Goal: Transaction & Acquisition: Book appointment/travel/reservation

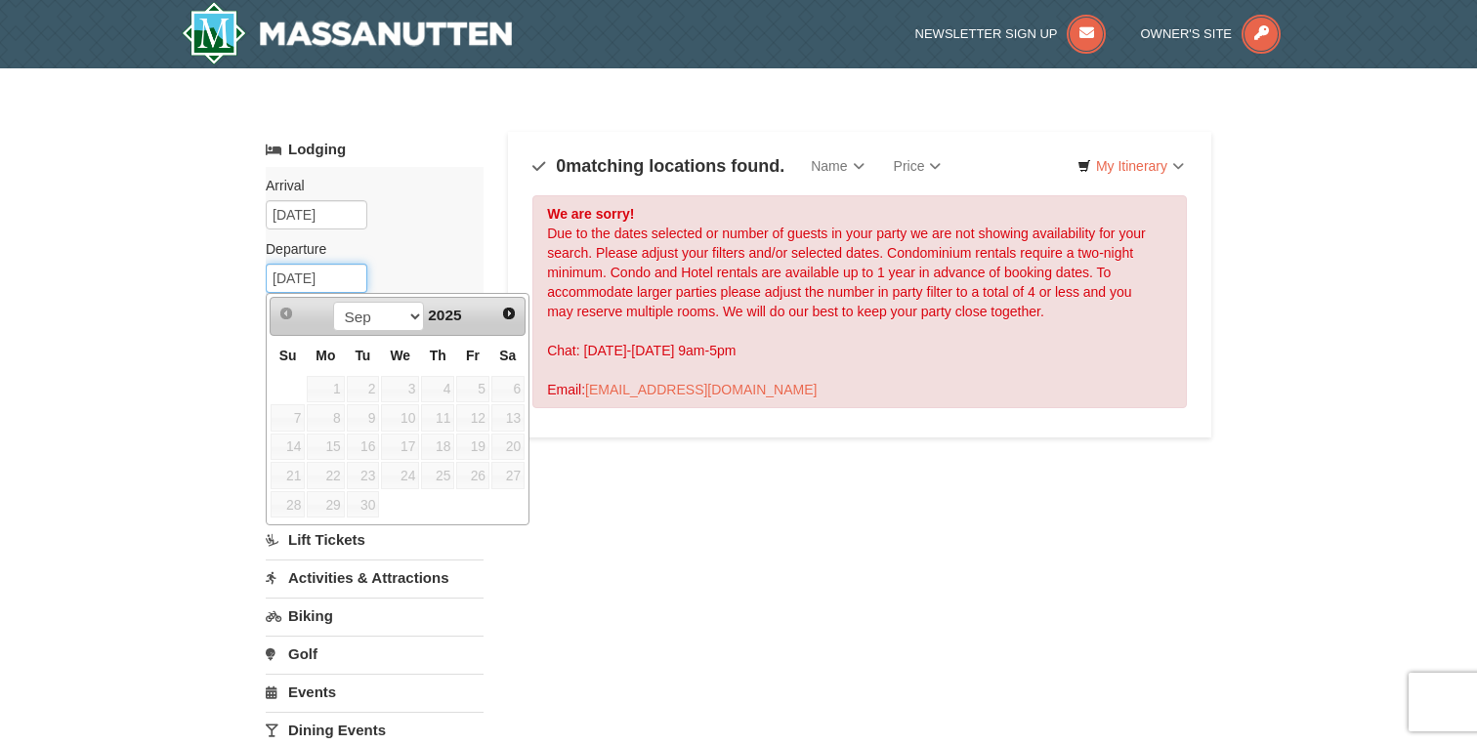
drag, startPoint x: 284, startPoint y: 276, endPoint x: 262, endPoint y: 279, distance: 22.7
click at [262, 279] on div "× Categories Map List Filter My Itinerary Questions? 1-540-289-9441 Lodging Arr…" at bounding box center [738, 625] width 985 height 1074
type input "11/30/2025"
click at [416, 240] on label "Departure Please format dates MM/DD/YYYY Please format dates MM/DD/YYYY" at bounding box center [367, 249] width 203 height 20
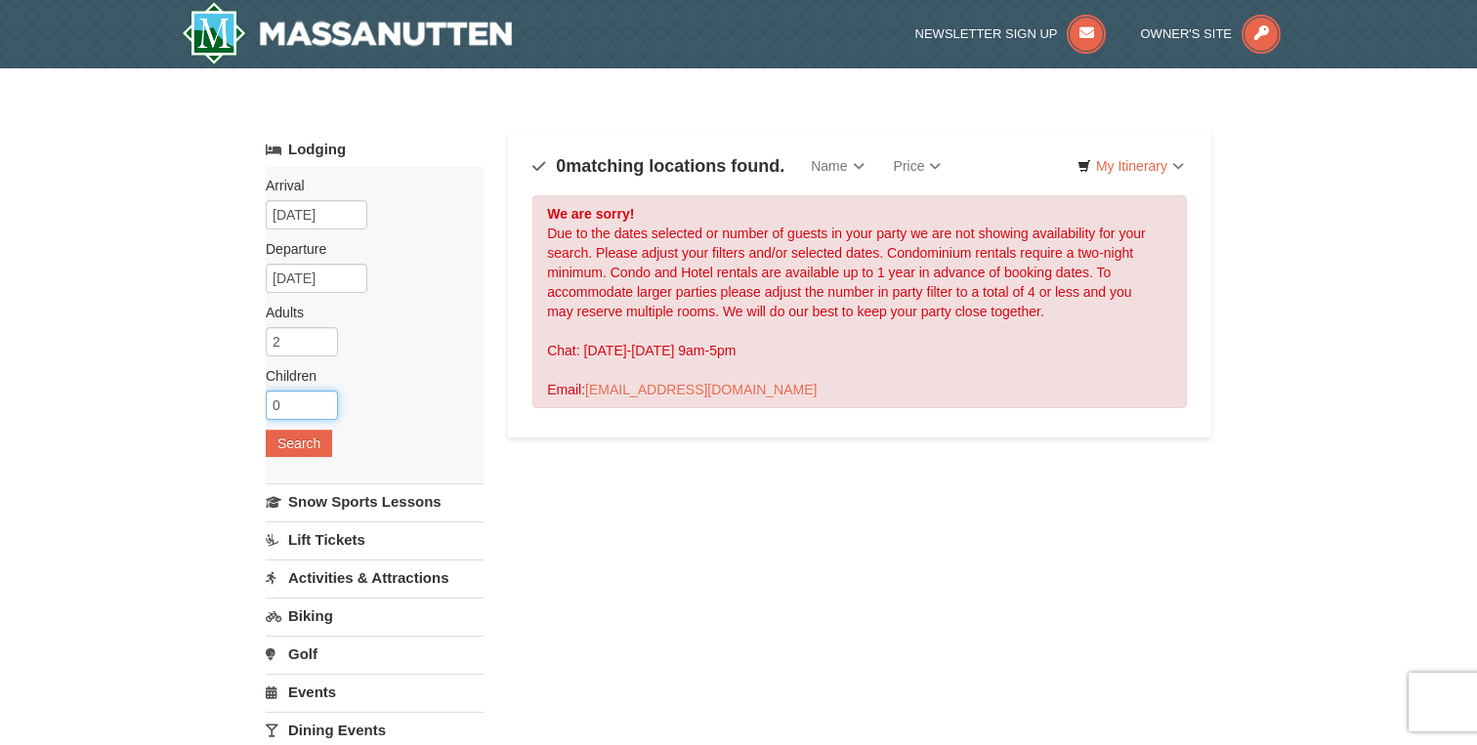
click at [297, 401] on input "0" at bounding box center [302, 405] width 72 height 29
type input "2"
click at [171, 424] on div "× Categories Map List Filter My Itinerary Questions? 1-540-289-9441 Lodging Arr…" at bounding box center [738, 624] width 1477 height 1113
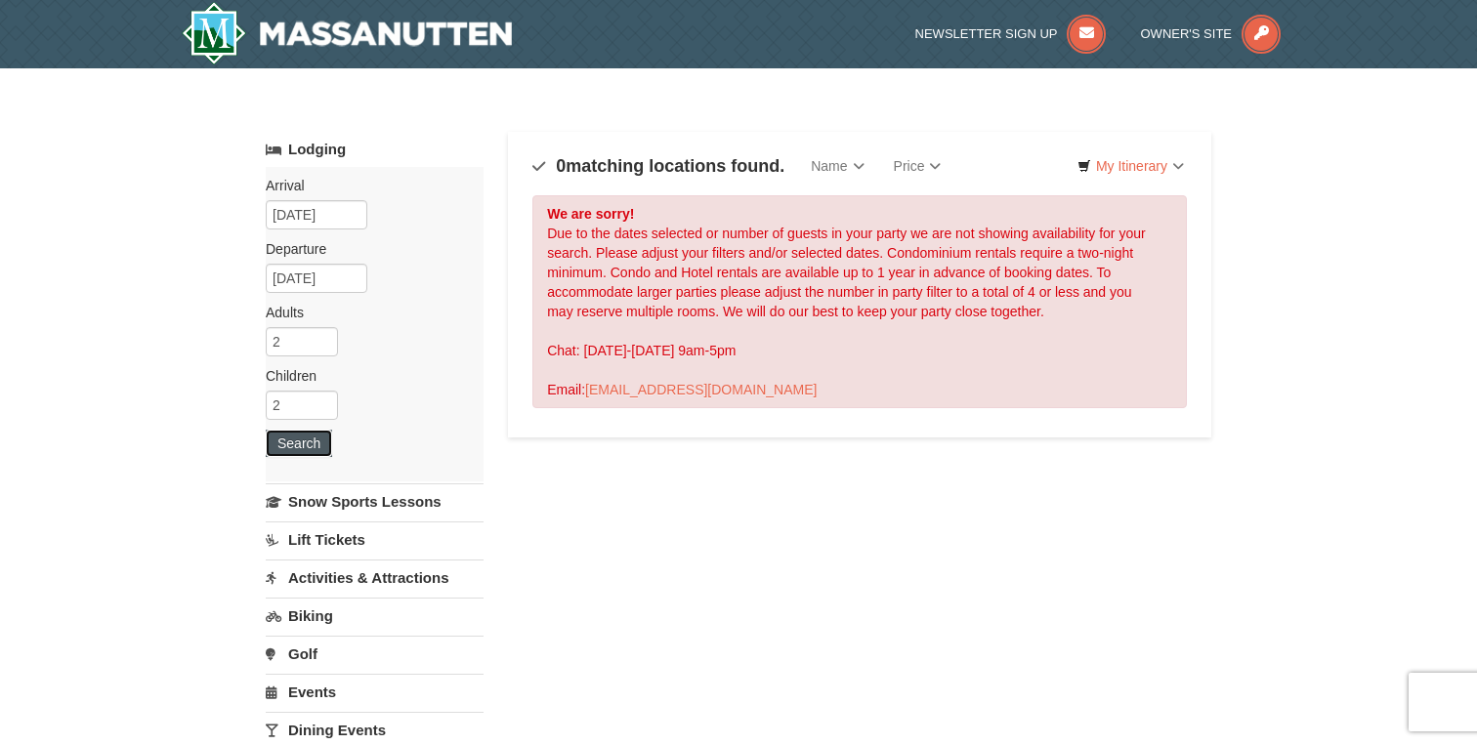
click at [278, 447] on button "Search" at bounding box center [299, 443] width 66 height 27
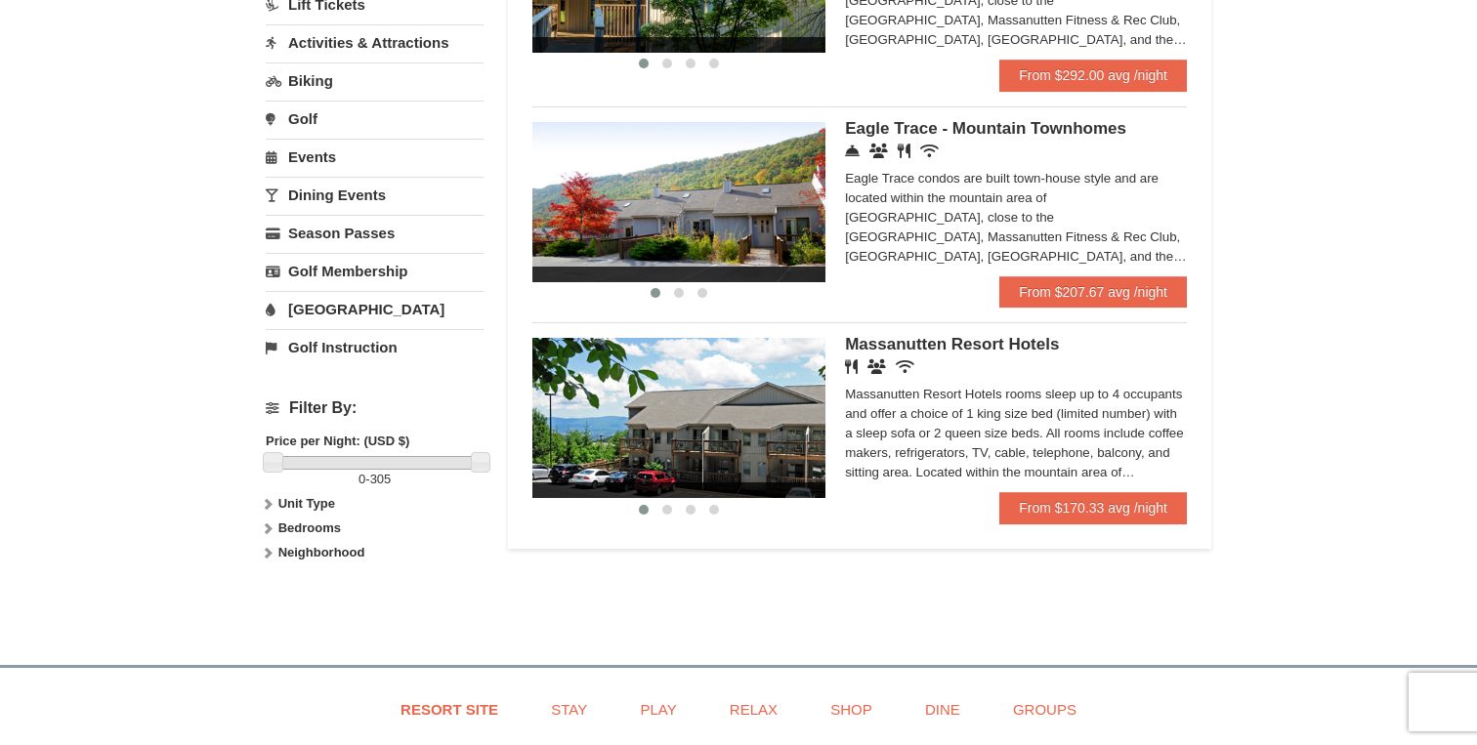
scroll to position [541, 0]
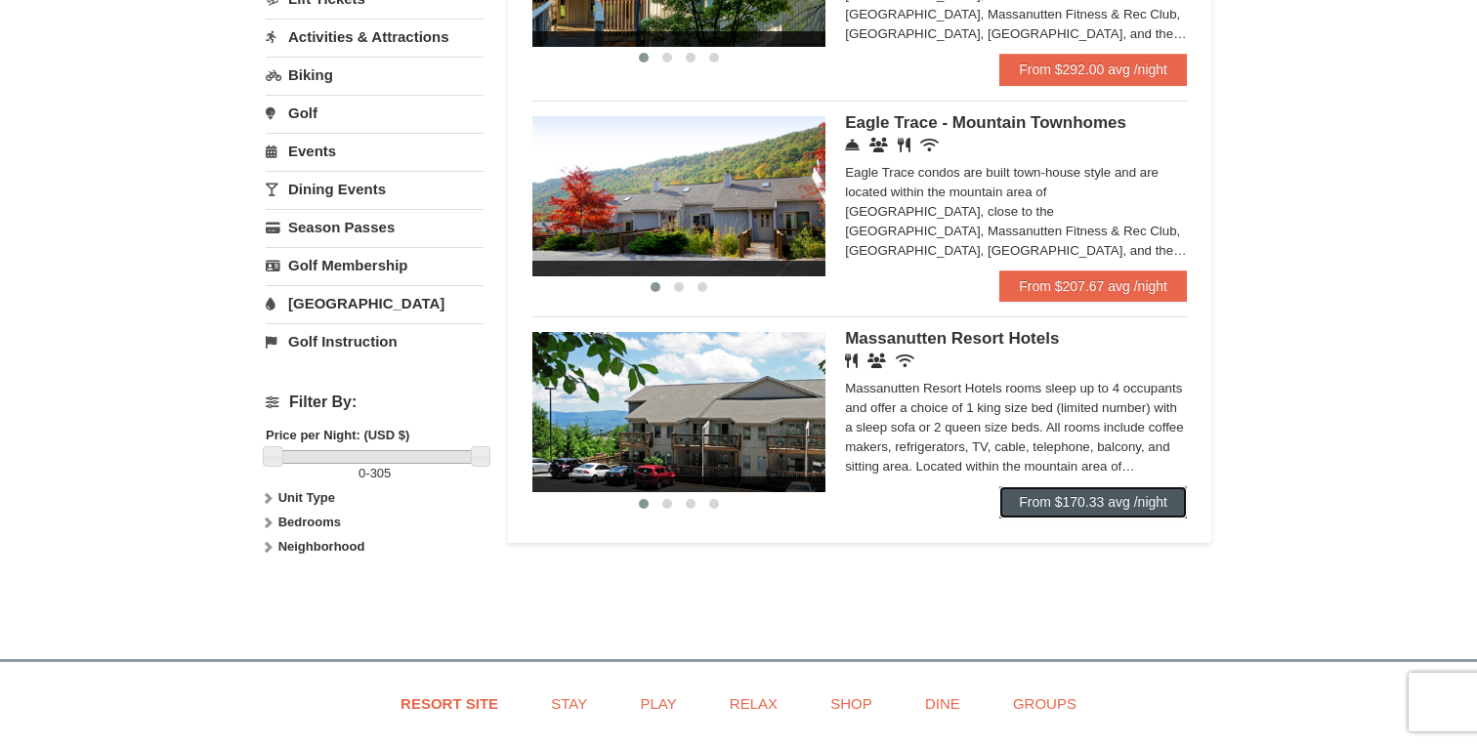
click at [1135, 505] on link "From $170.33 avg /night" at bounding box center [1093, 501] width 188 height 31
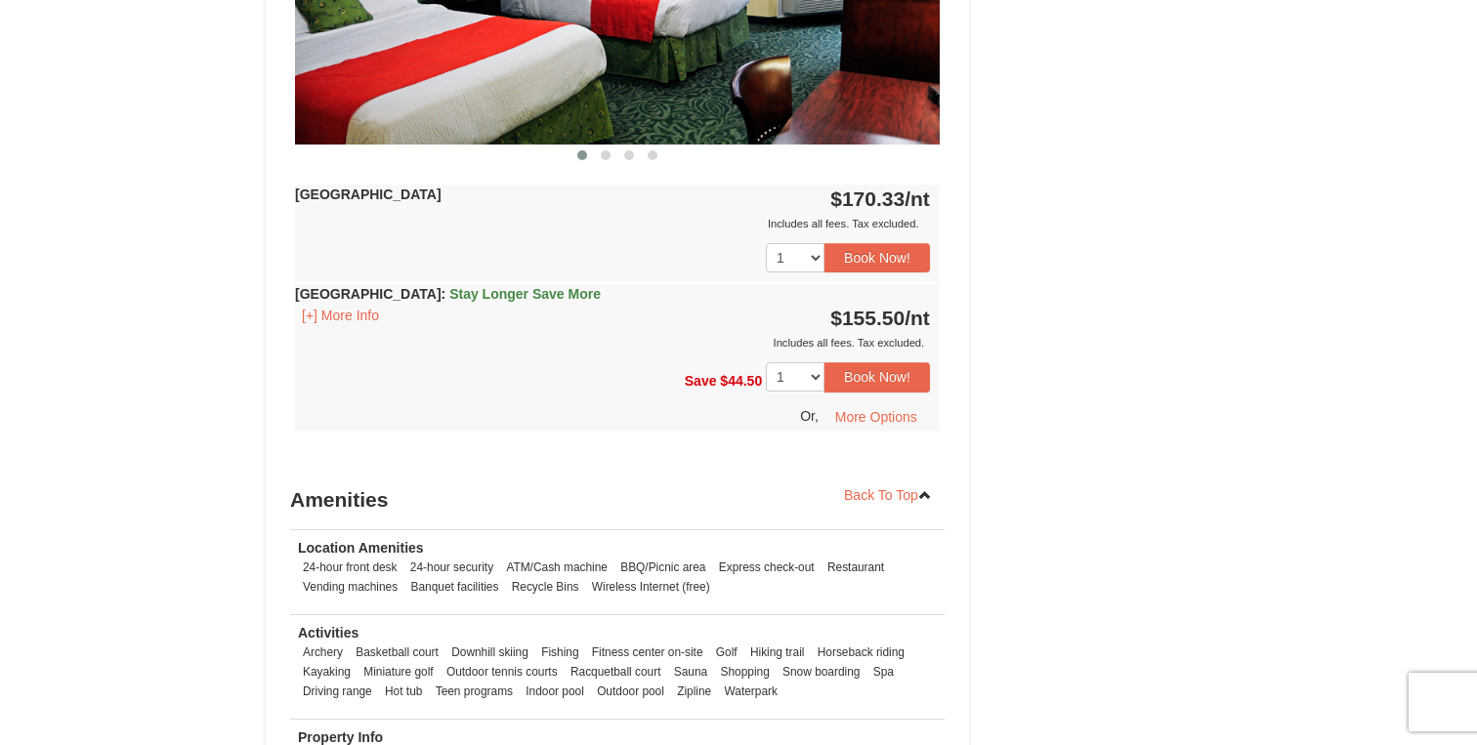
scroll to position [1049, 0]
click at [889, 417] on button "More Options" at bounding box center [875, 415] width 107 height 29
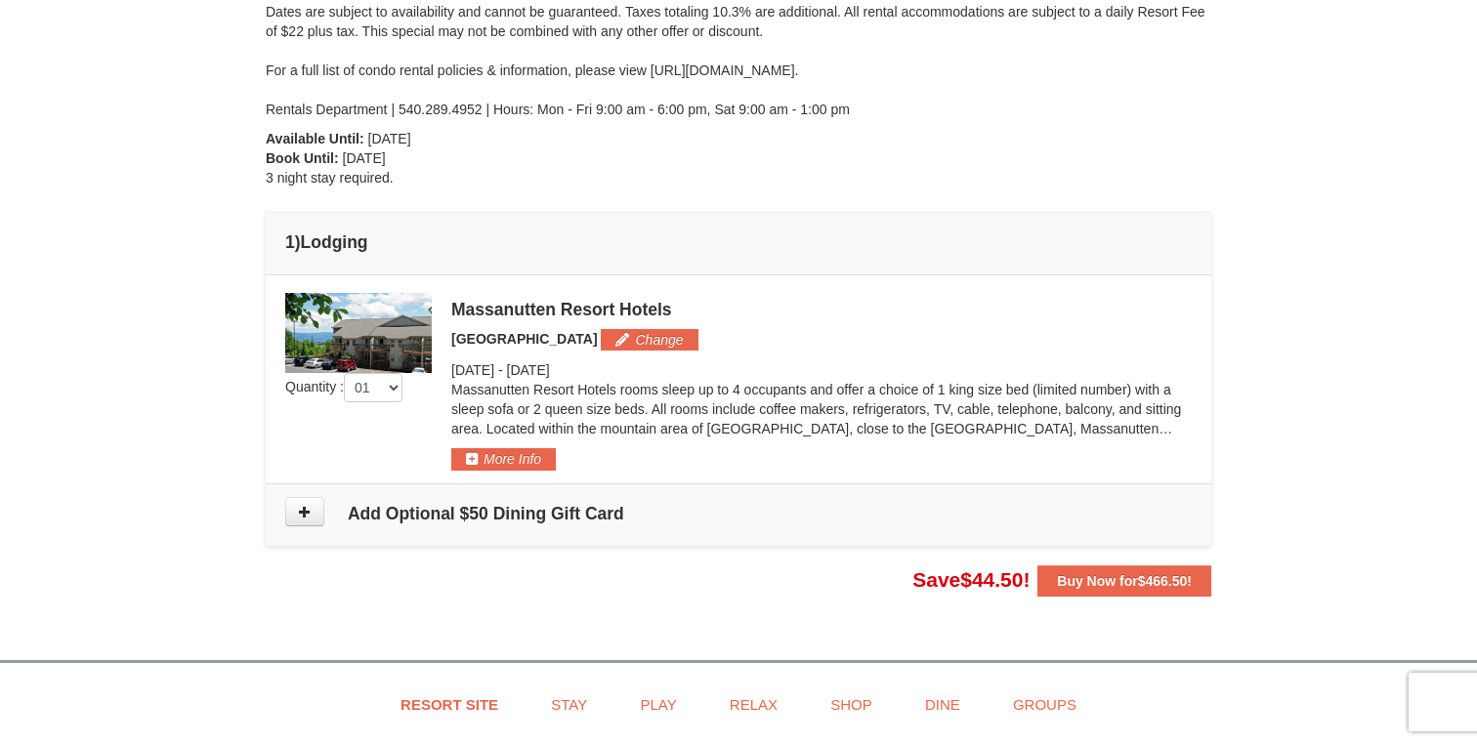
scroll to position [352, 0]
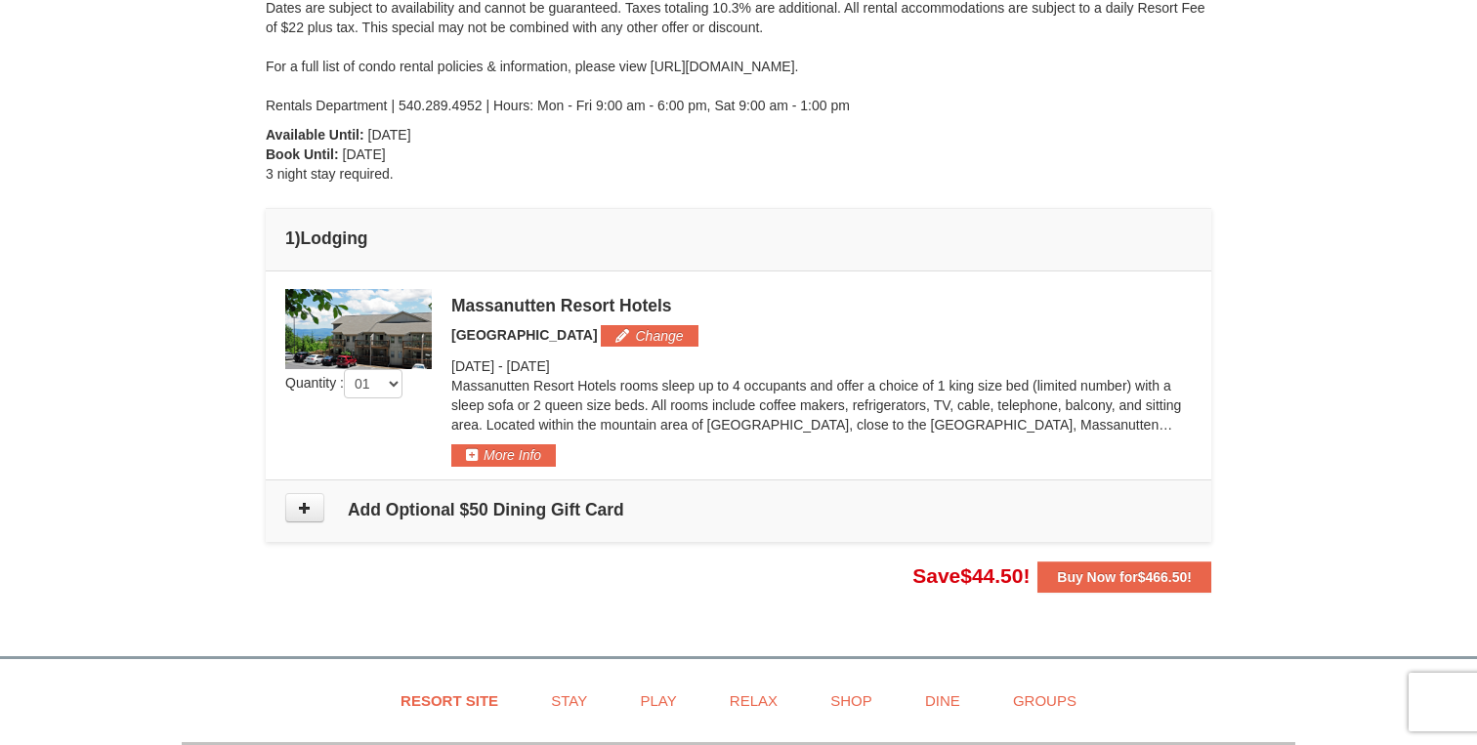
click at [390, 333] on img at bounding box center [358, 329] width 147 height 80
click at [1091, 581] on strong "Buy Now for $466.50 !" at bounding box center [1124, 577] width 135 height 16
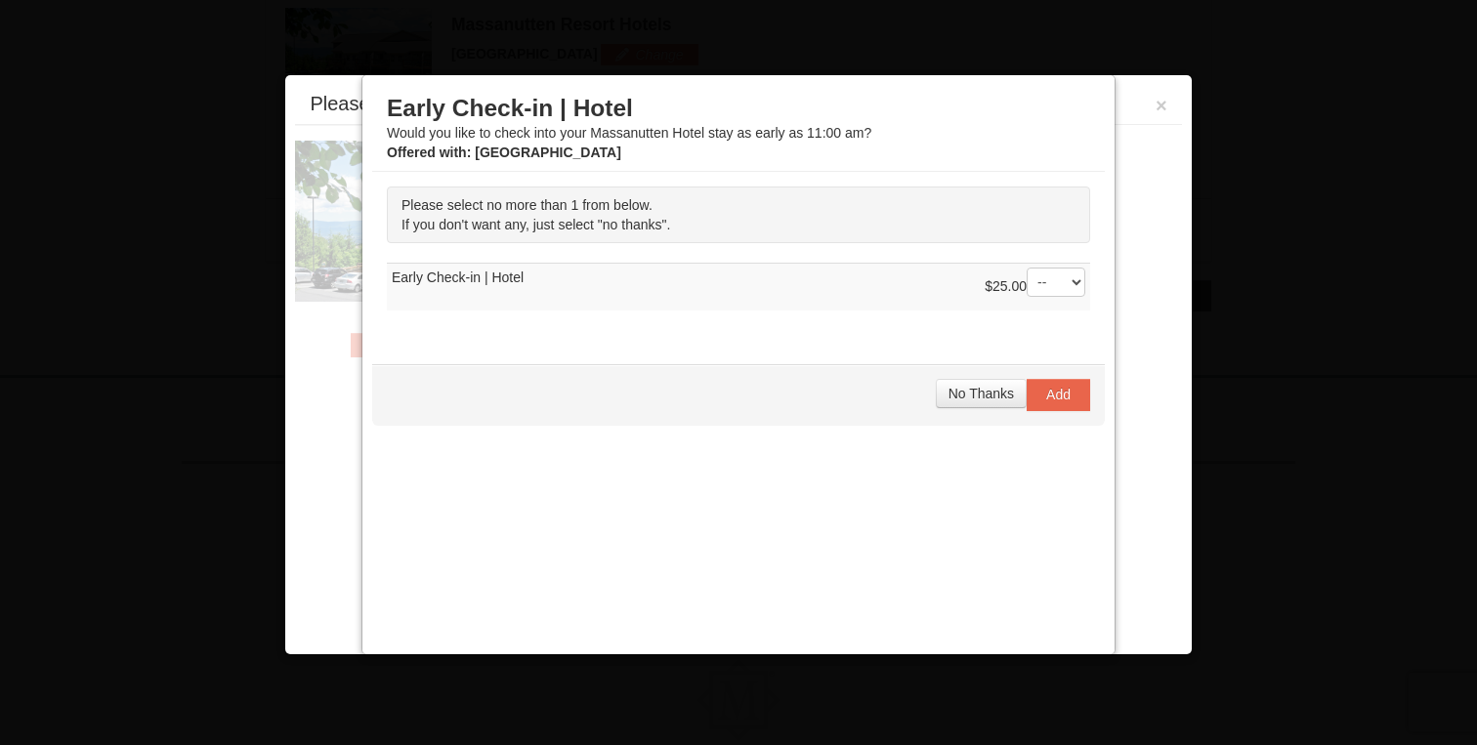
scroll to position [641, 0]
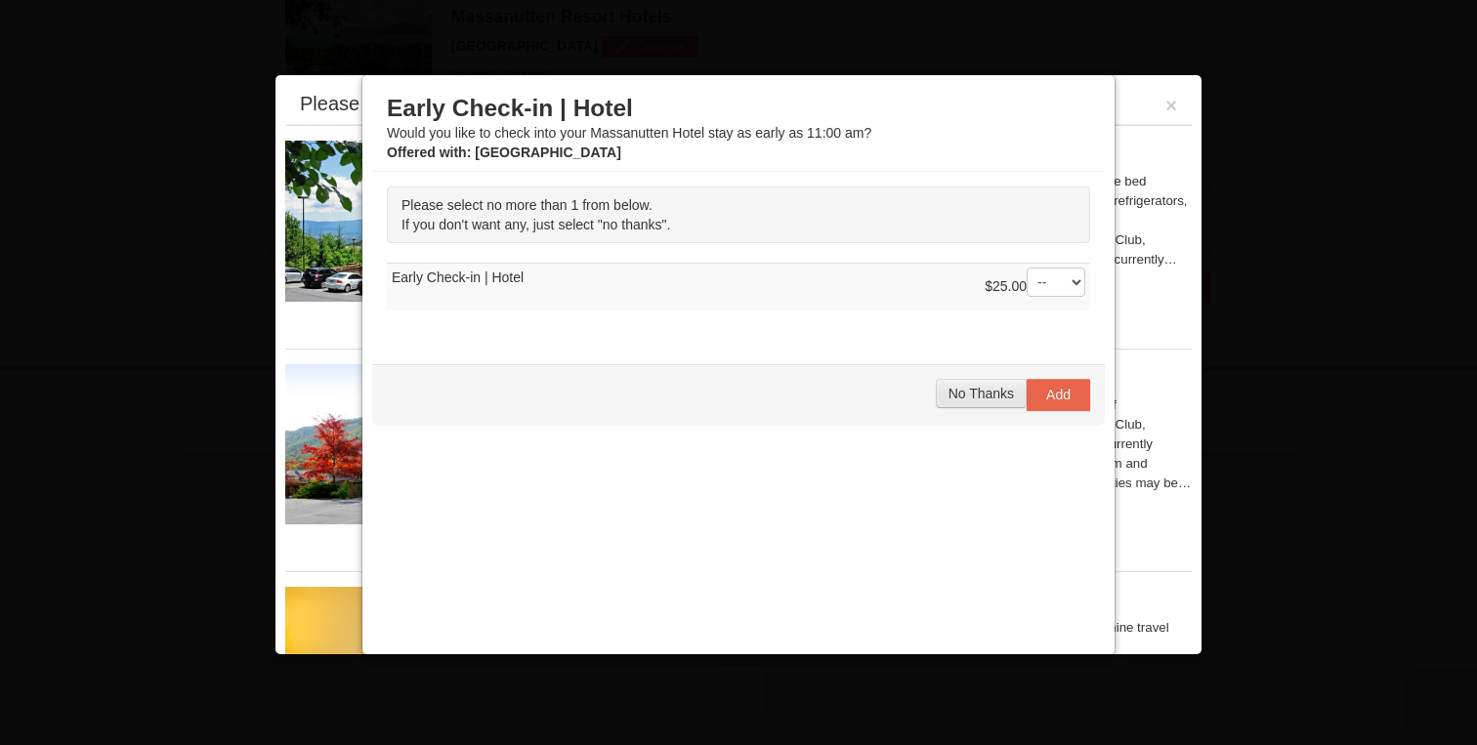
click at [987, 394] on span "No Thanks" at bounding box center [980, 394] width 65 height 16
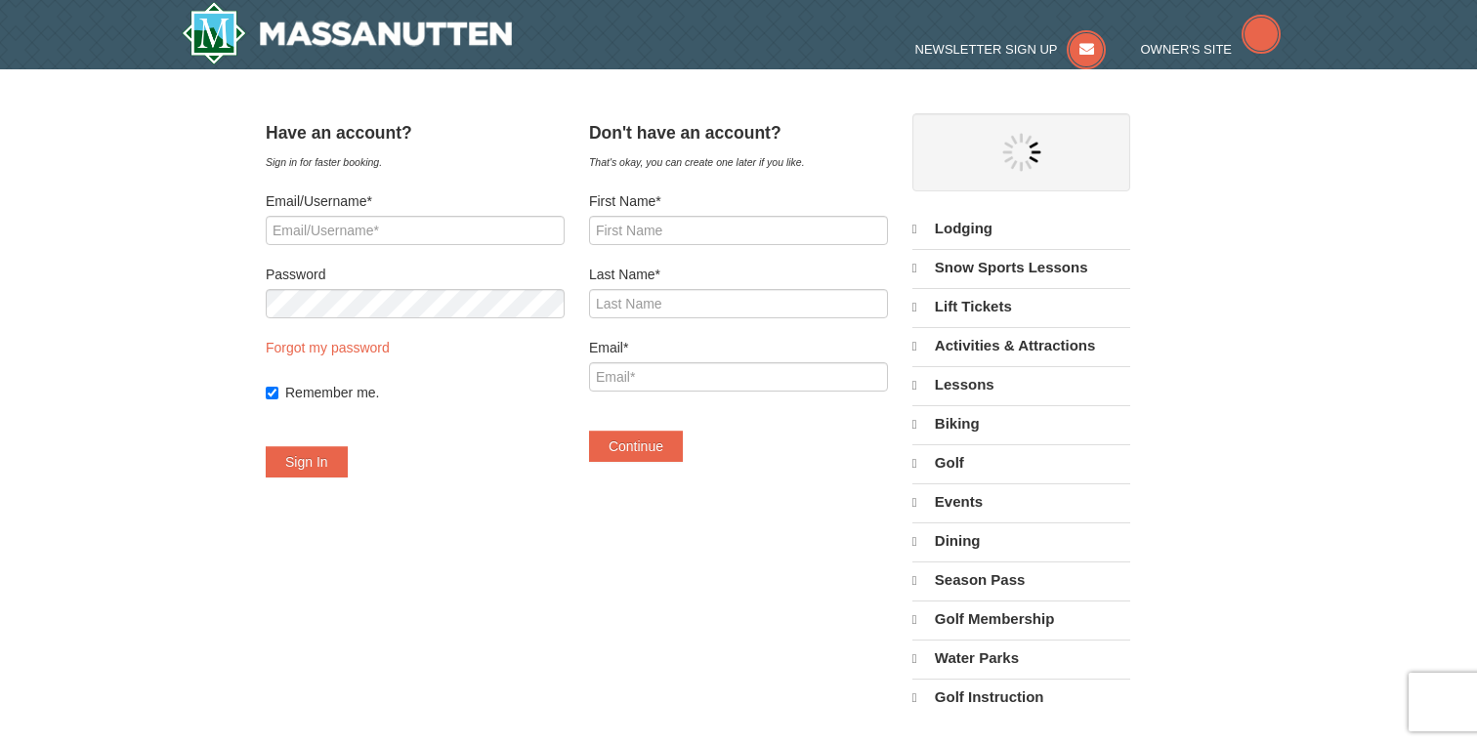
select select "9"
